Goal: Find specific page/section: Find specific page/section

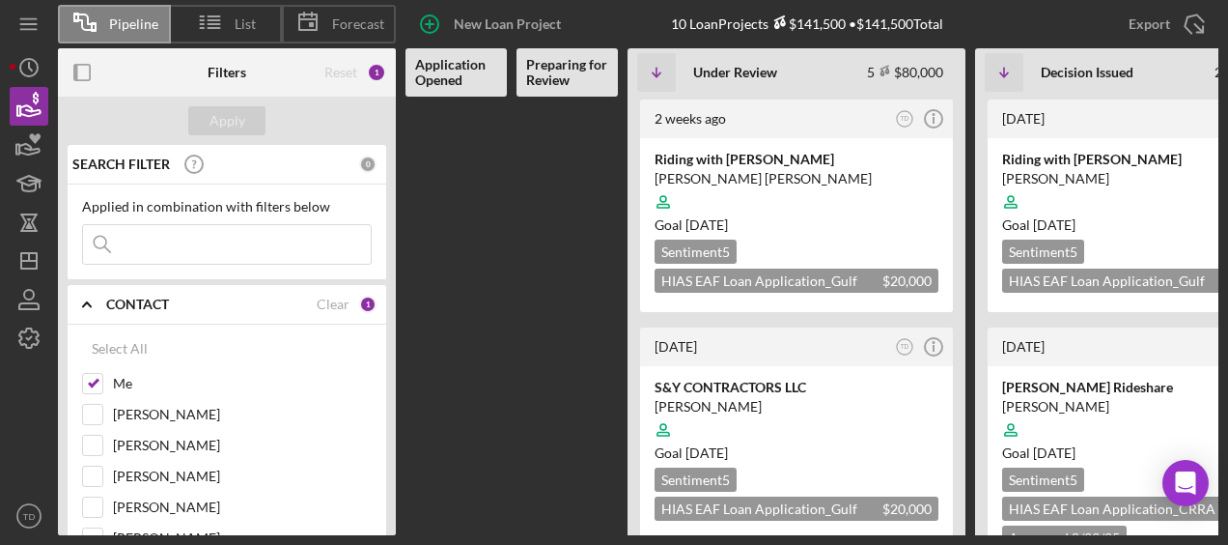
click at [622, 255] on div "[DATE] TD Icon/Info Riding with [PERSON_NAME] [PERSON_NAME] [PERSON_NAME] Goal …" at bounding box center [1038, 316] width 1265 height 438
click at [240, 251] on input at bounding box center [227, 244] width 288 height 39
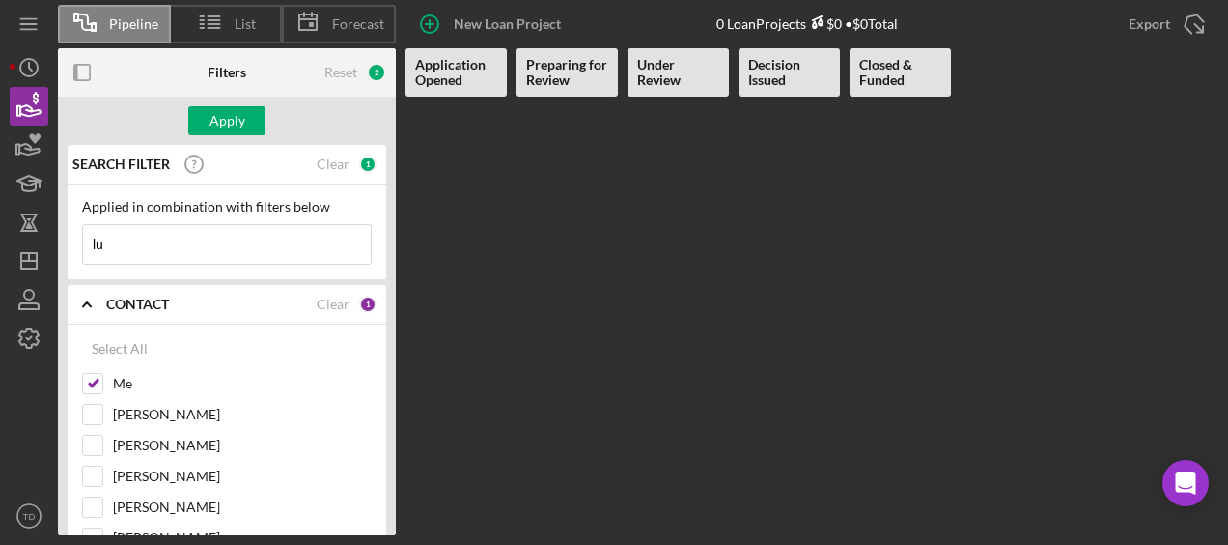
type input "l"
click at [92, 377] on input "Me" at bounding box center [92, 383] width 19 height 19
click at [251, 121] on button "Apply" at bounding box center [226, 120] width 77 height 29
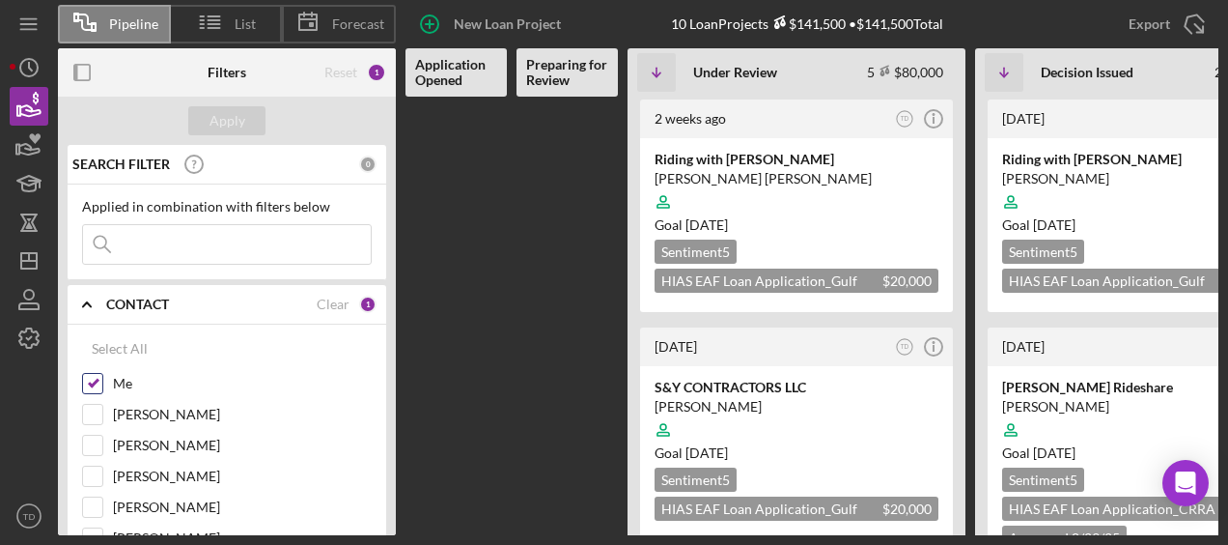
click at [98, 375] on input "Me" at bounding box center [92, 383] width 19 height 19
checkbox input "false"
click at [161, 259] on input at bounding box center [227, 244] width 288 height 39
type input "[PERSON_NAME]"
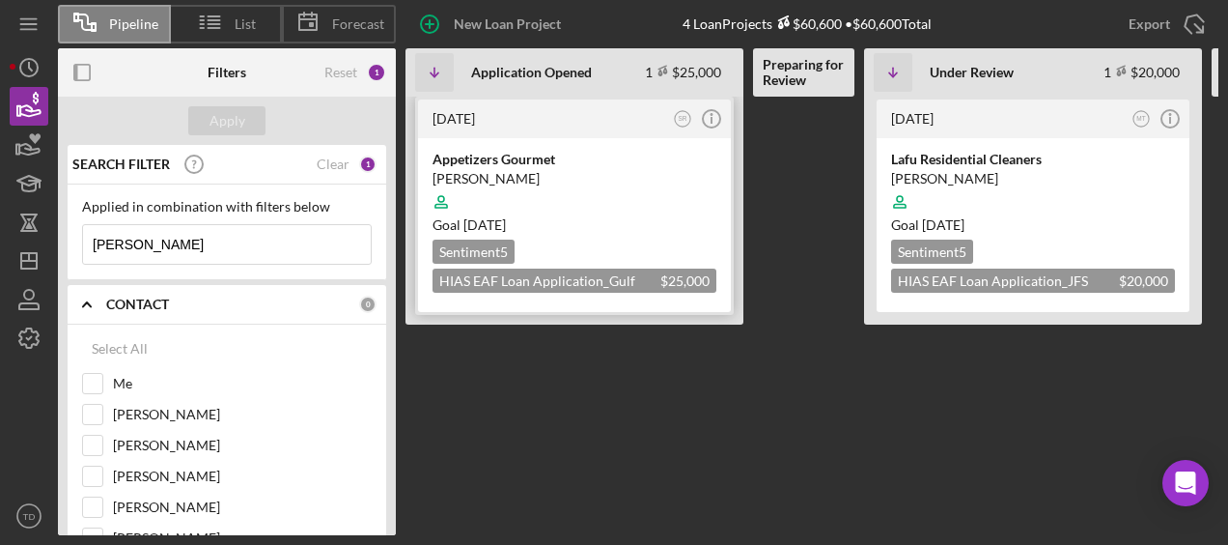
click at [501, 170] on div "[PERSON_NAME]" at bounding box center [575, 178] width 284 height 19
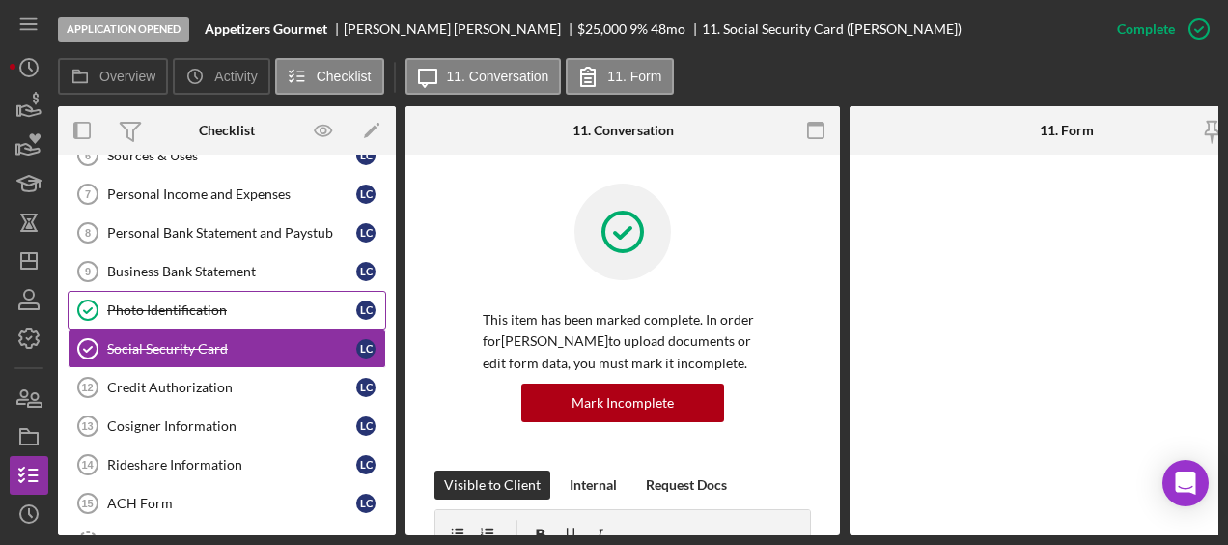
scroll to position [562, 0]
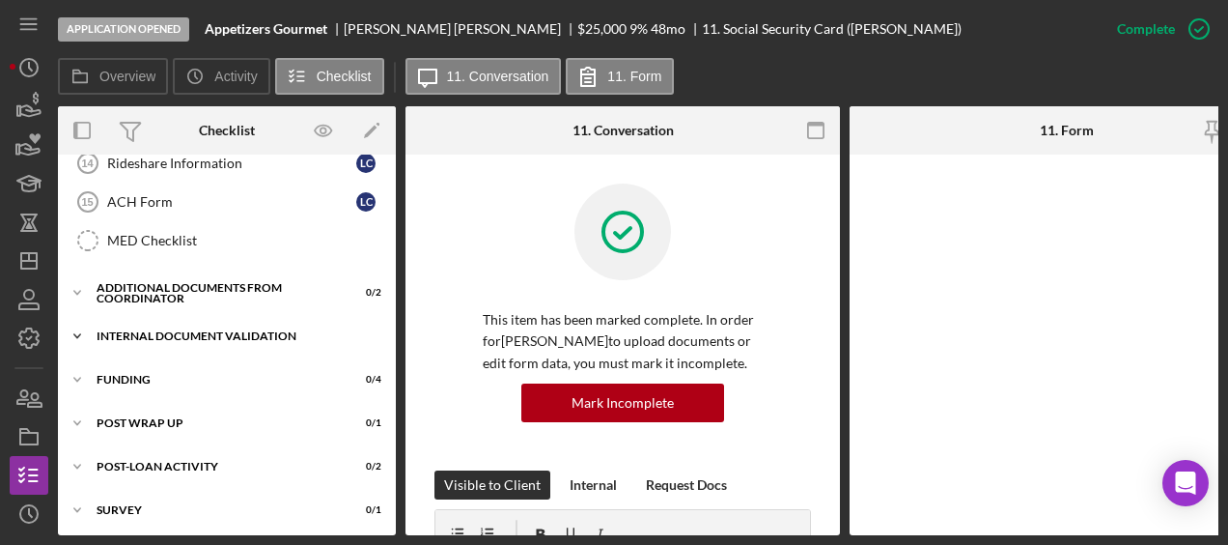
click at [160, 338] on div "Icon/Expander Internal Document Validation 0 / 7" at bounding box center [227, 336] width 338 height 39
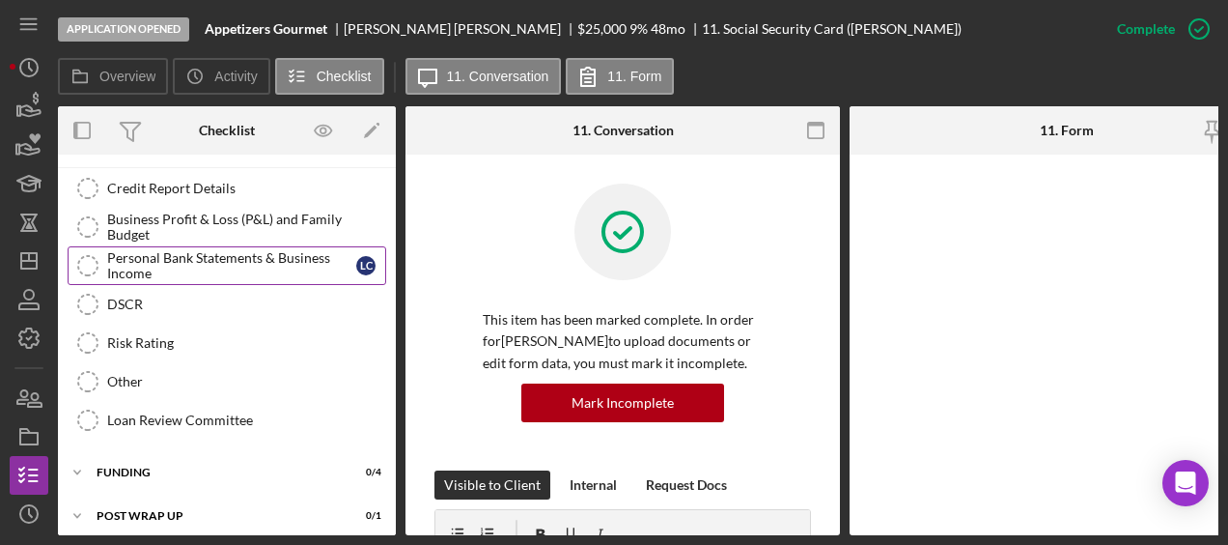
scroll to position [0, 0]
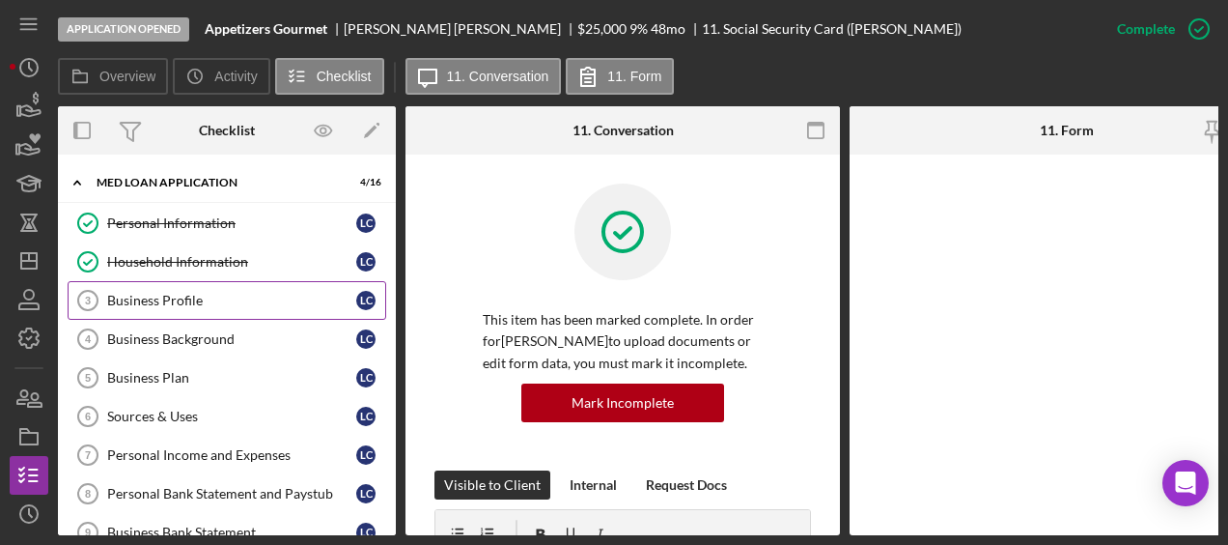
click at [189, 295] on div "Business Profile" at bounding box center [231, 300] width 249 height 15
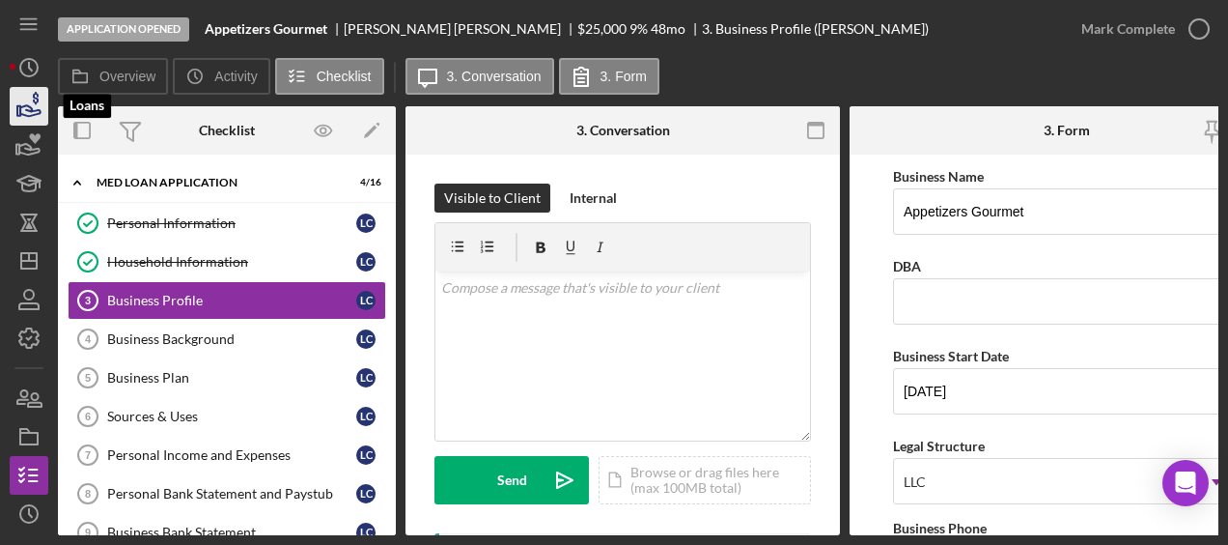
click at [27, 117] on icon "button" at bounding box center [29, 106] width 48 height 48
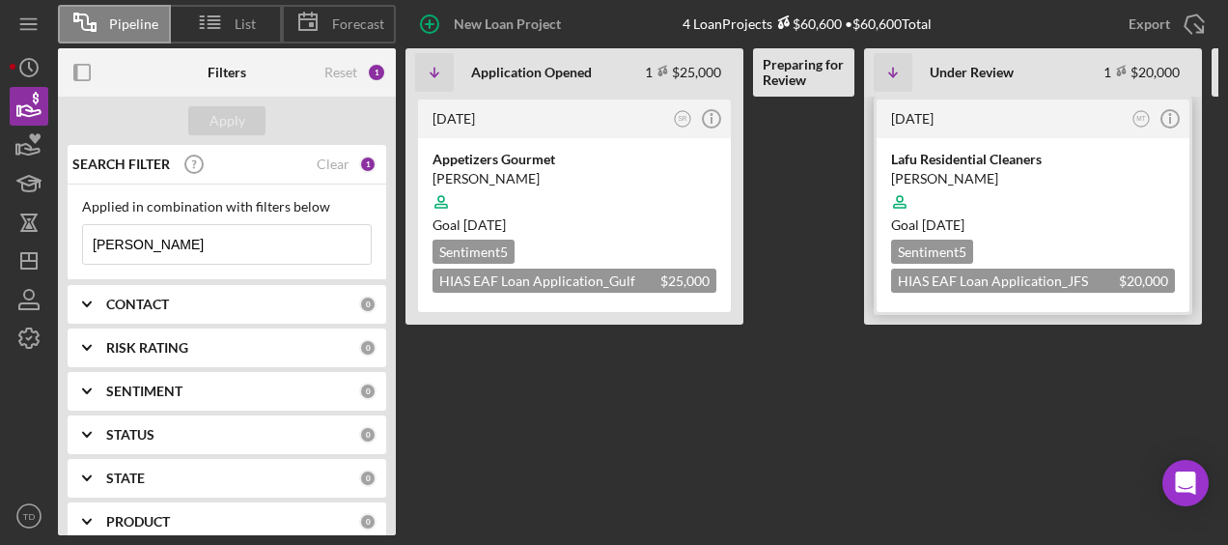
click at [988, 156] on div "Lafu Residential Cleaners" at bounding box center [1033, 159] width 284 height 19
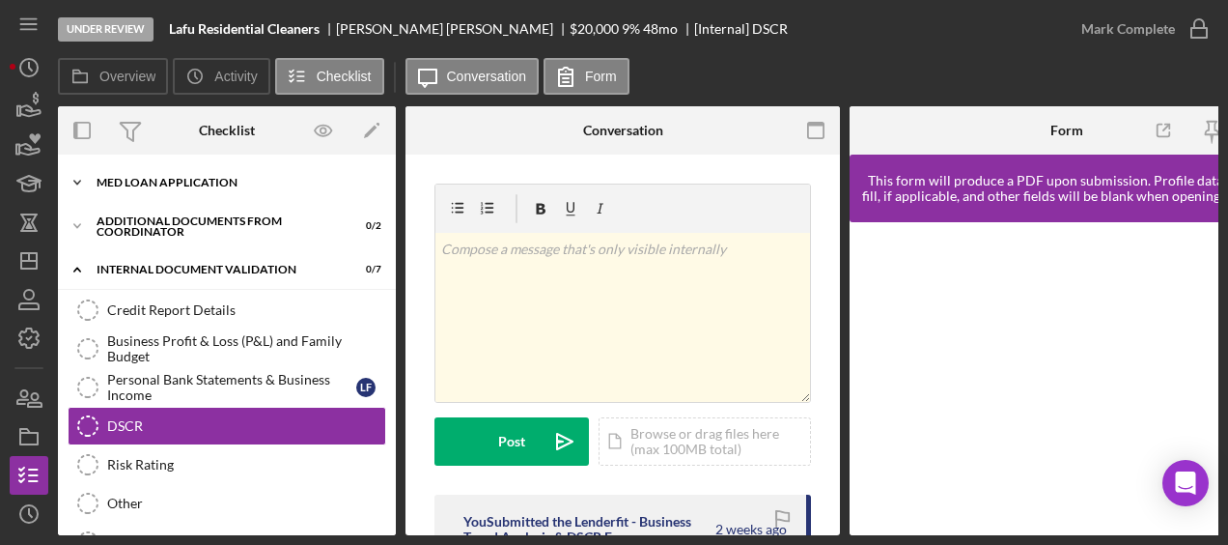
click at [176, 197] on div "Icon/Expander MED Loan Application 15 / 16" at bounding box center [227, 182] width 338 height 39
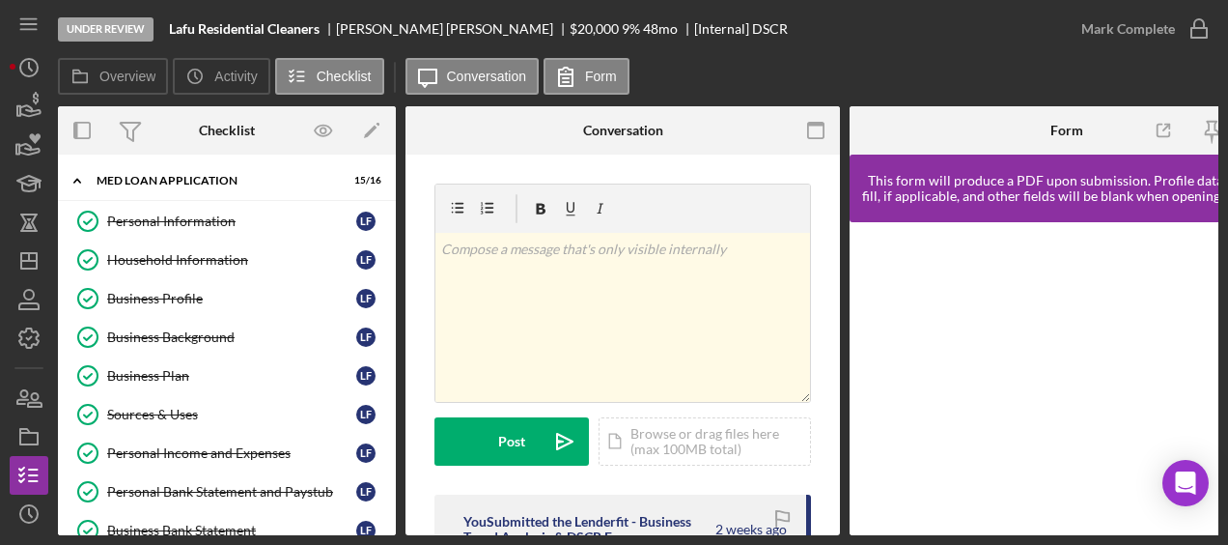
scroll to position [3, 0]
click at [199, 319] on link "Business Background Business Background L F" at bounding box center [227, 336] width 319 height 39
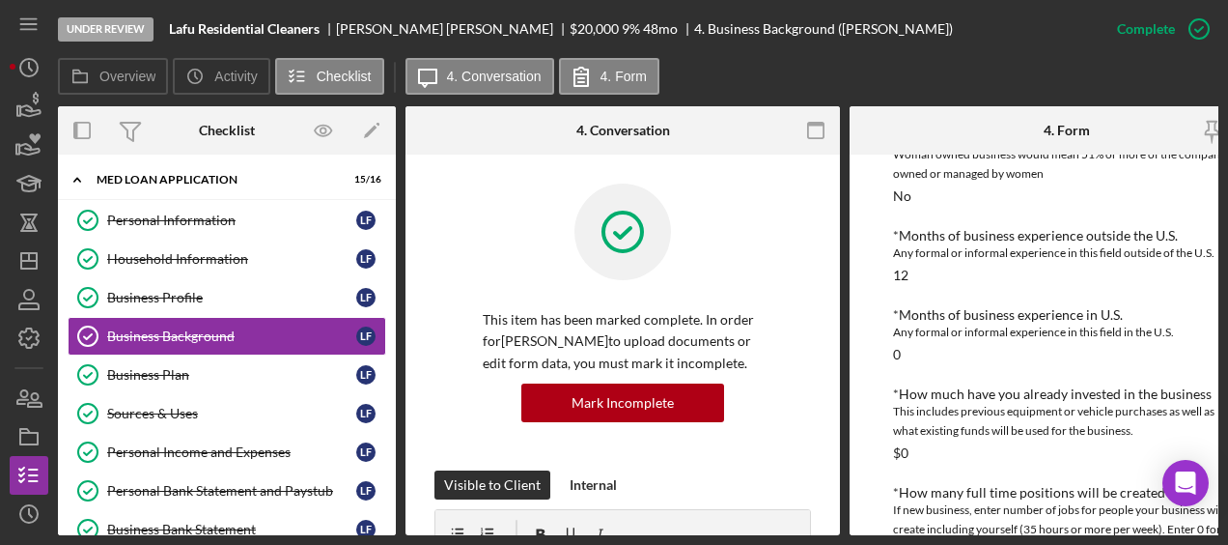
scroll to position [474, 0]
